Goal: Check status: Check status

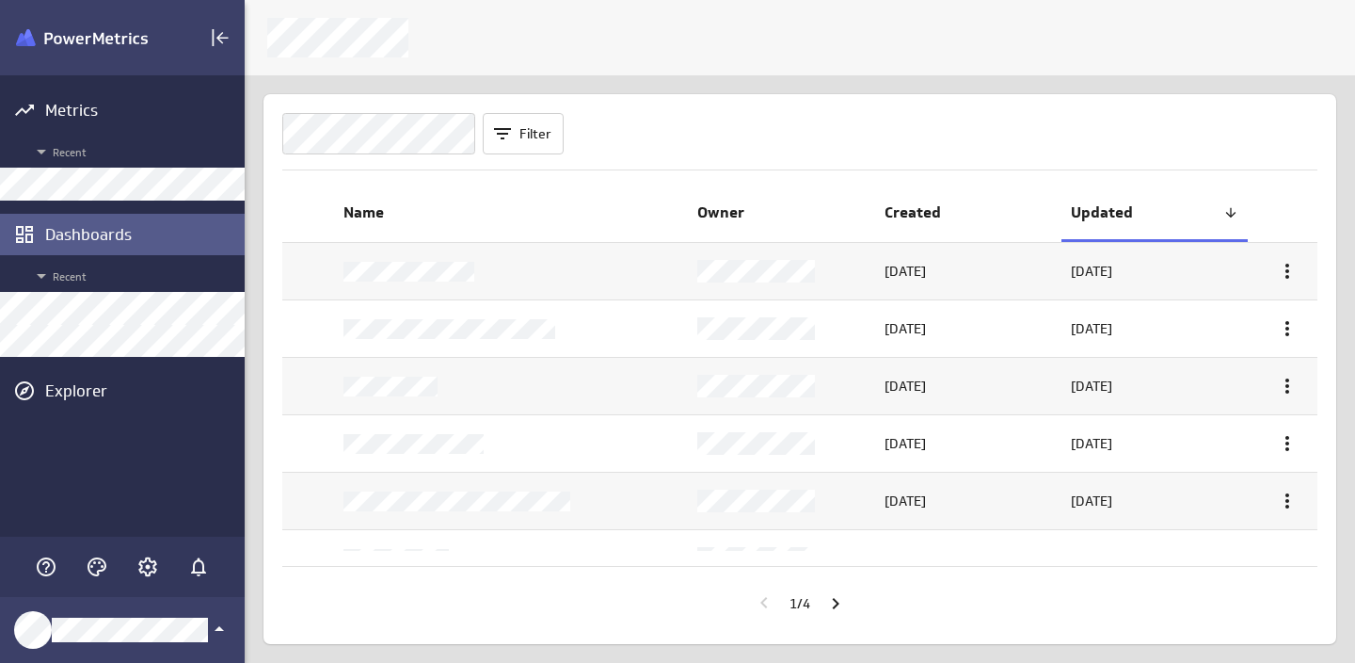
scroll to position [664, 1112]
